Goal: Find specific page/section: Find specific page/section

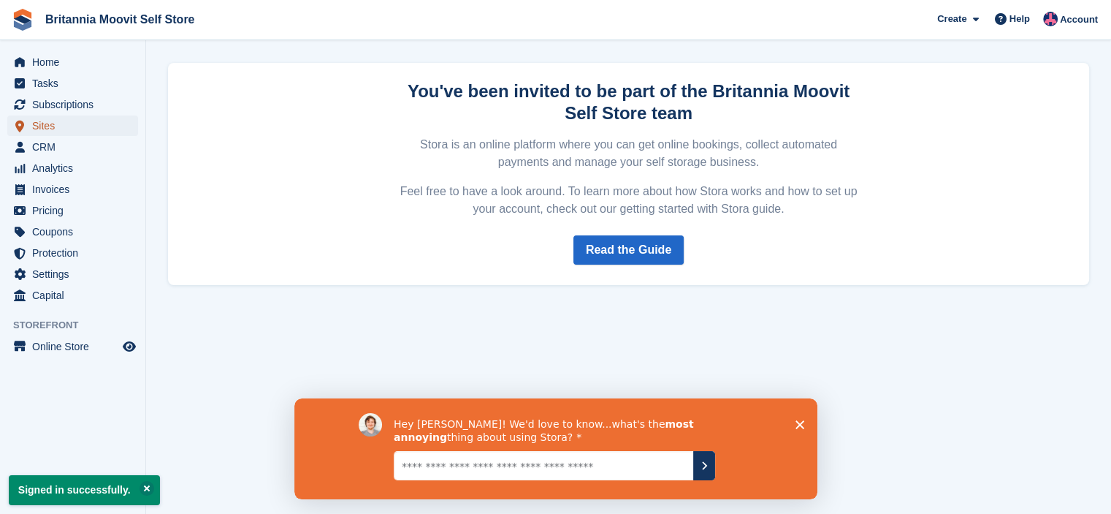
click at [42, 125] on span "Sites" at bounding box center [76, 125] width 88 height 20
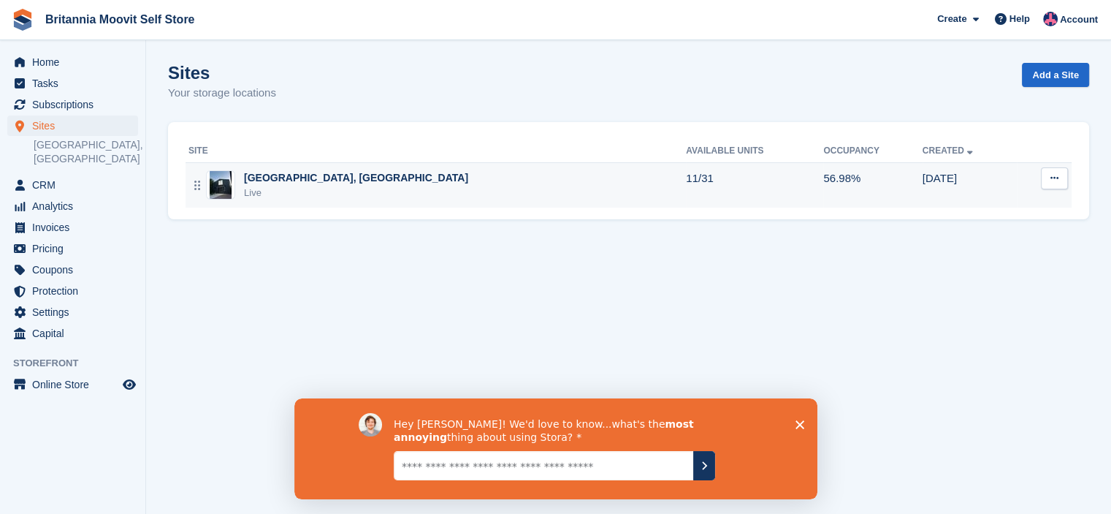
click at [264, 177] on div "[GEOGRAPHIC_DATA], [GEOGRAPHIC_DATA]" at bounding box center [356, 177] width 224 height 15
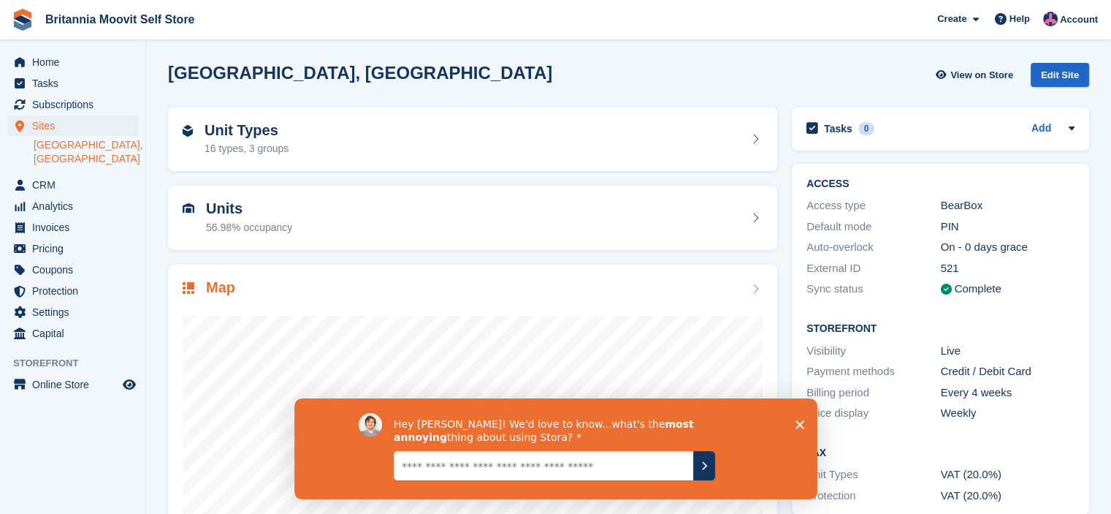
click at [225, 284] on h2 "Map" at bounding box center [220, 287] width 29 height 17
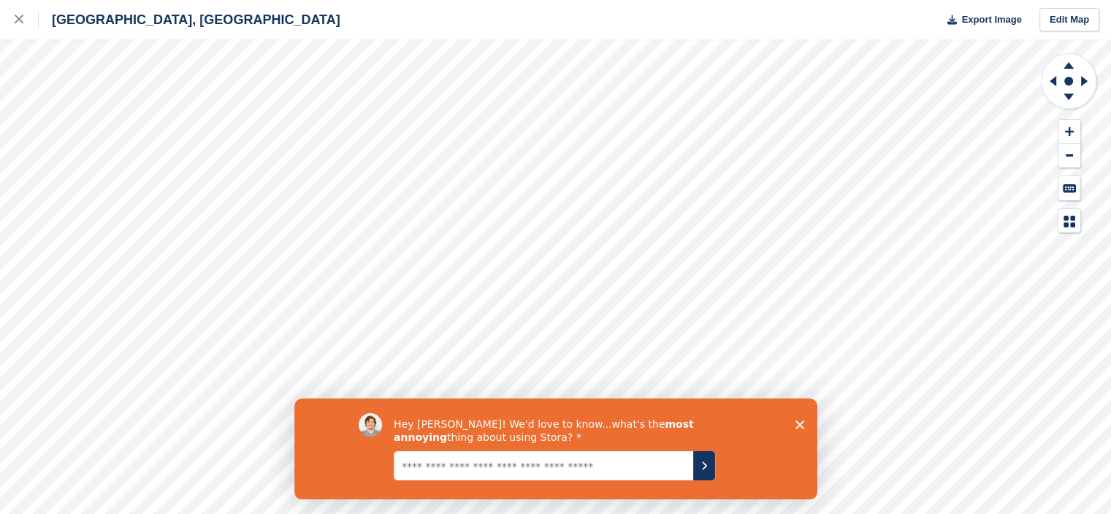
click at [801, 422] on polygon "Close survey" at bounding box center [799, 423] width 9 height 9
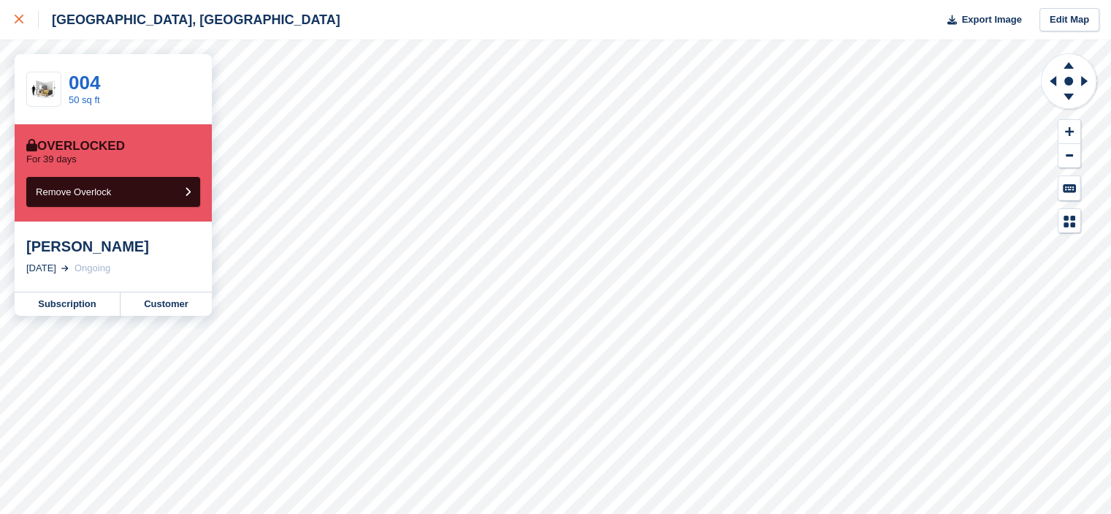
click at [22, 17] on icon at bounding box center [19, 19] width 9 height 9
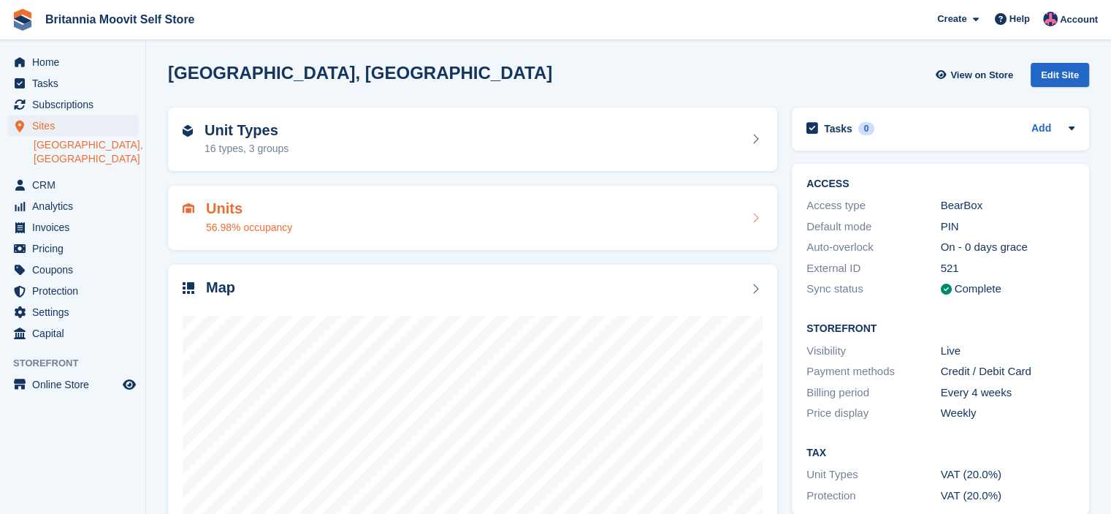
click at [213, 205] on h2 "Units" at bounding box center [249, 208] width 86 height 17
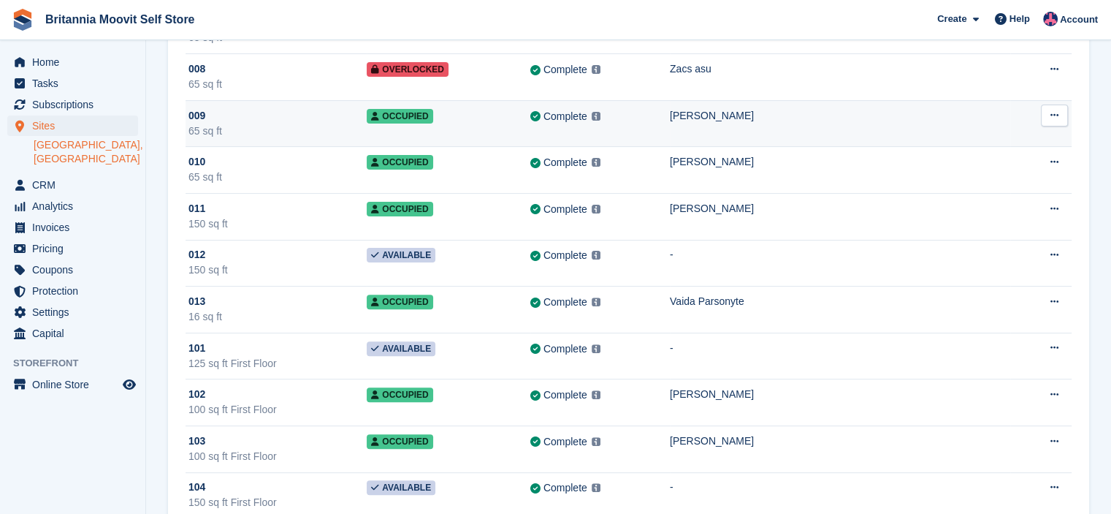
scroll to position [336, 0]
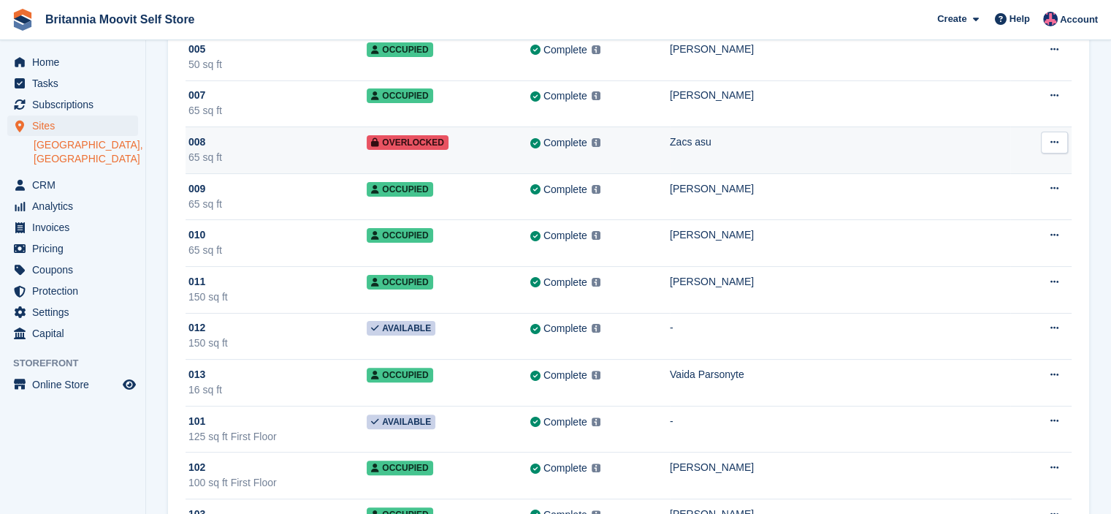
drag, startPoint x: 313, startPoint y: 155, endPoint x: 286, endPoint y: 140, distance: 30.7
click at [286, 140] on div "008" at bounding box center [277, 141] width 178 height 15
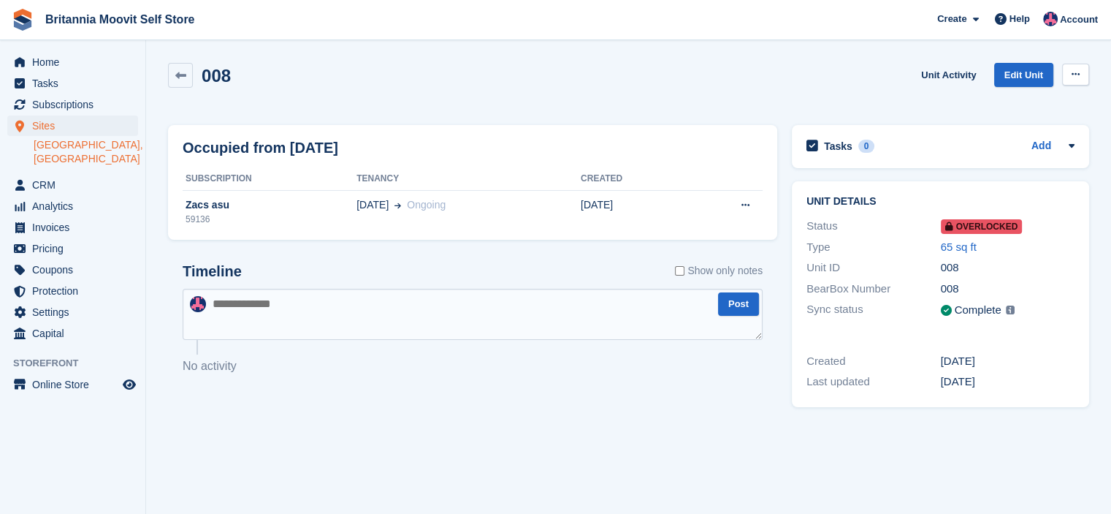
click at [1075, 76] on icon at bounding box center [1076, 73] width 8 height 9
click at [1026, 73] on link "Edit Unit" at bounding box center [1023, 75] width 59 height 24
click at [180, 74] on icon at bounding box center [180, 75] width 11 height 11
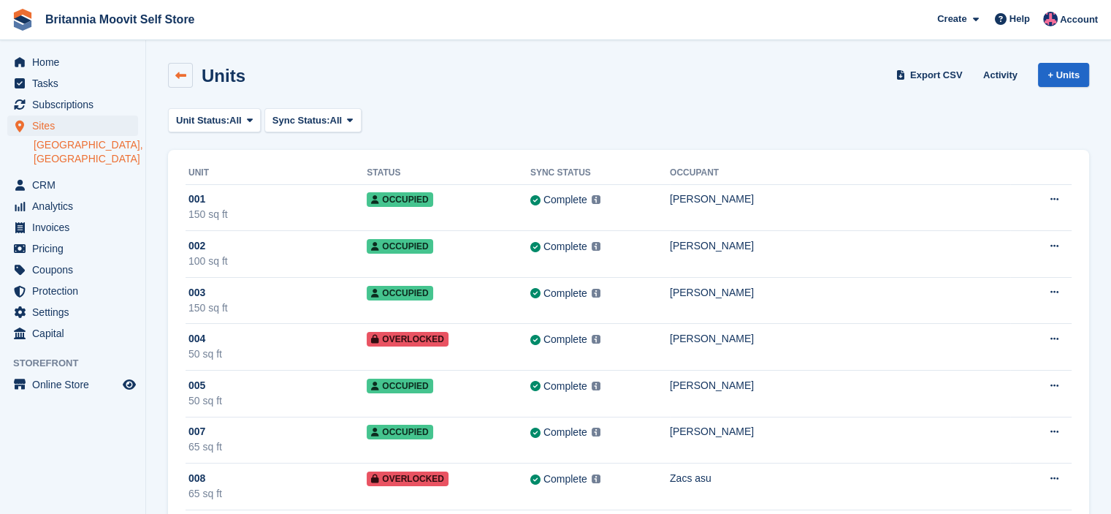
click at [185, 81] on link at bounding box center [180, 75] width 25 height 25
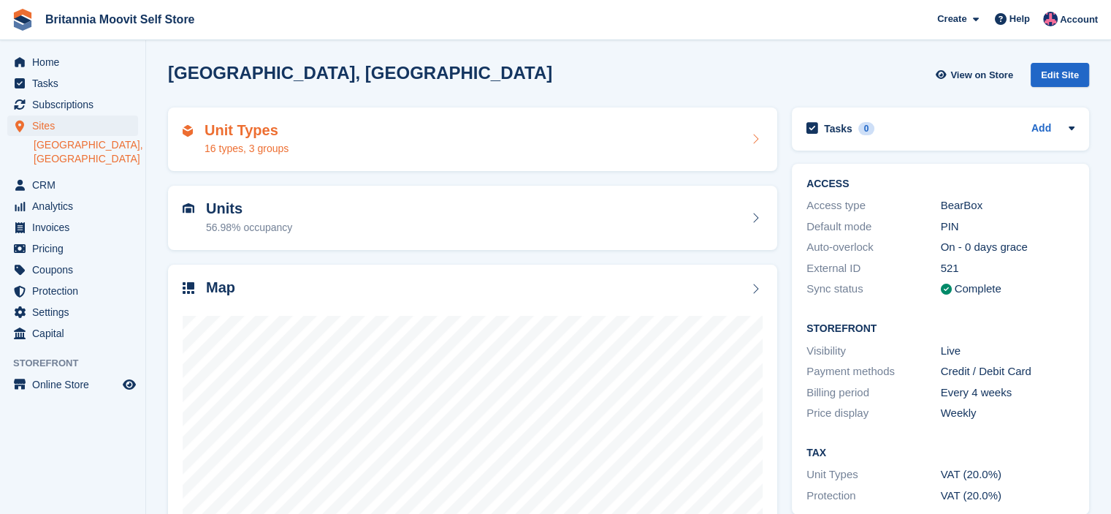
click at [256, 135] on h2 "Unit Types" at bounding box center [247, 130] width 84 height 17
